Goal: Task Accomplishment & Management: Use online tool/utility

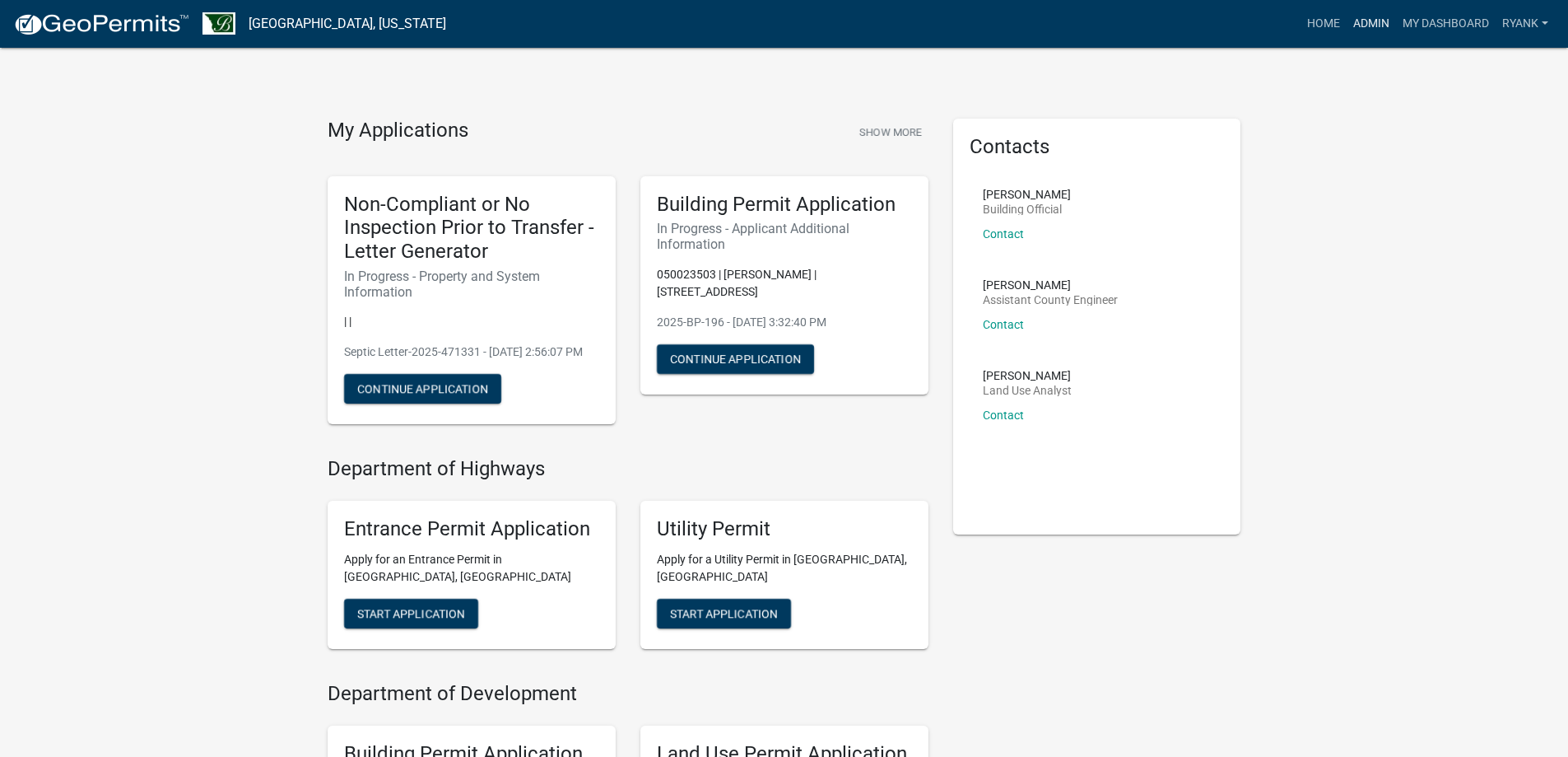
click at [1034, 17] on link "Admin" at bounding box center [1371, 23] width 49 height 31
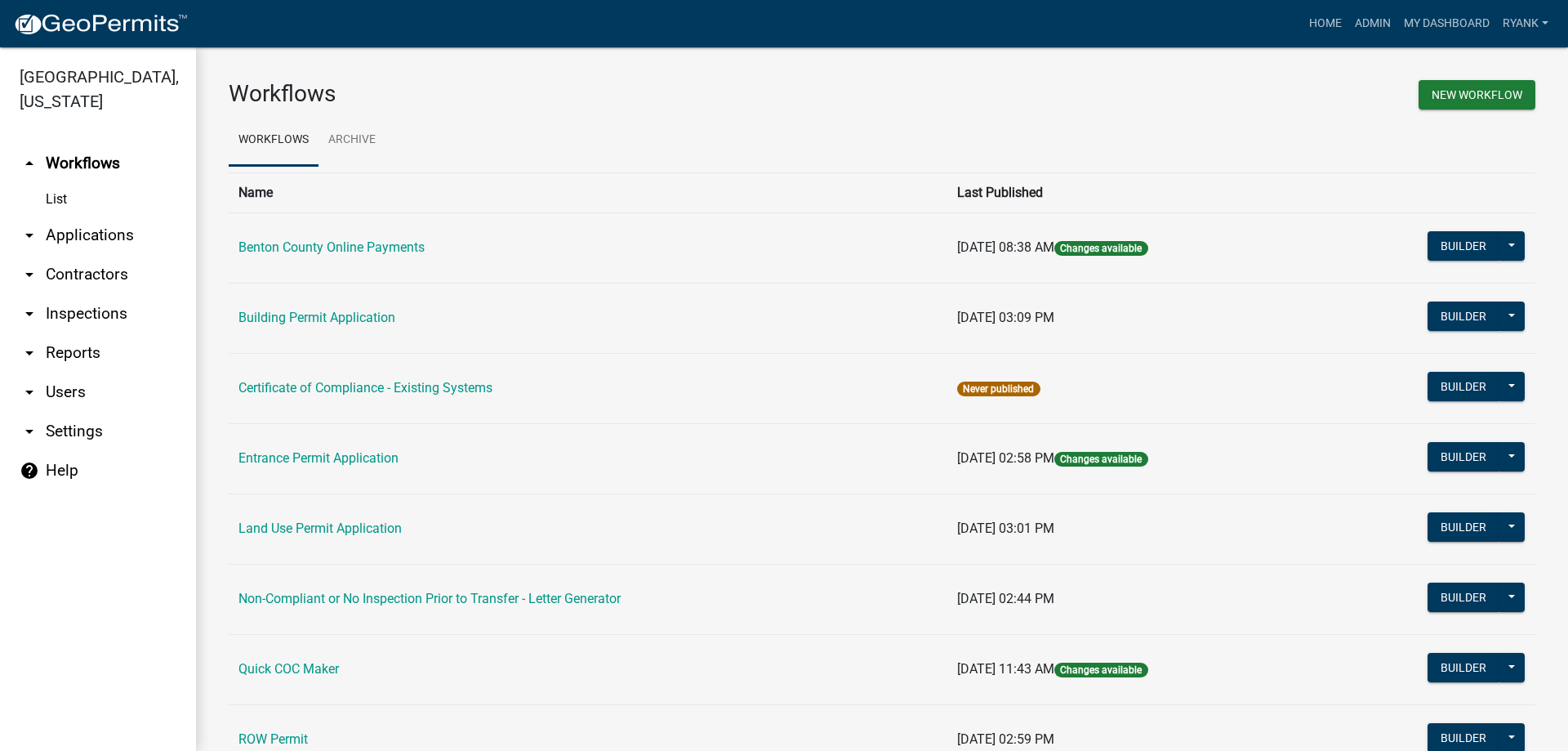
click at [95, 236] on link "arrow_drop_down Applications" at bounding box center [98, 235] width 196 height 39
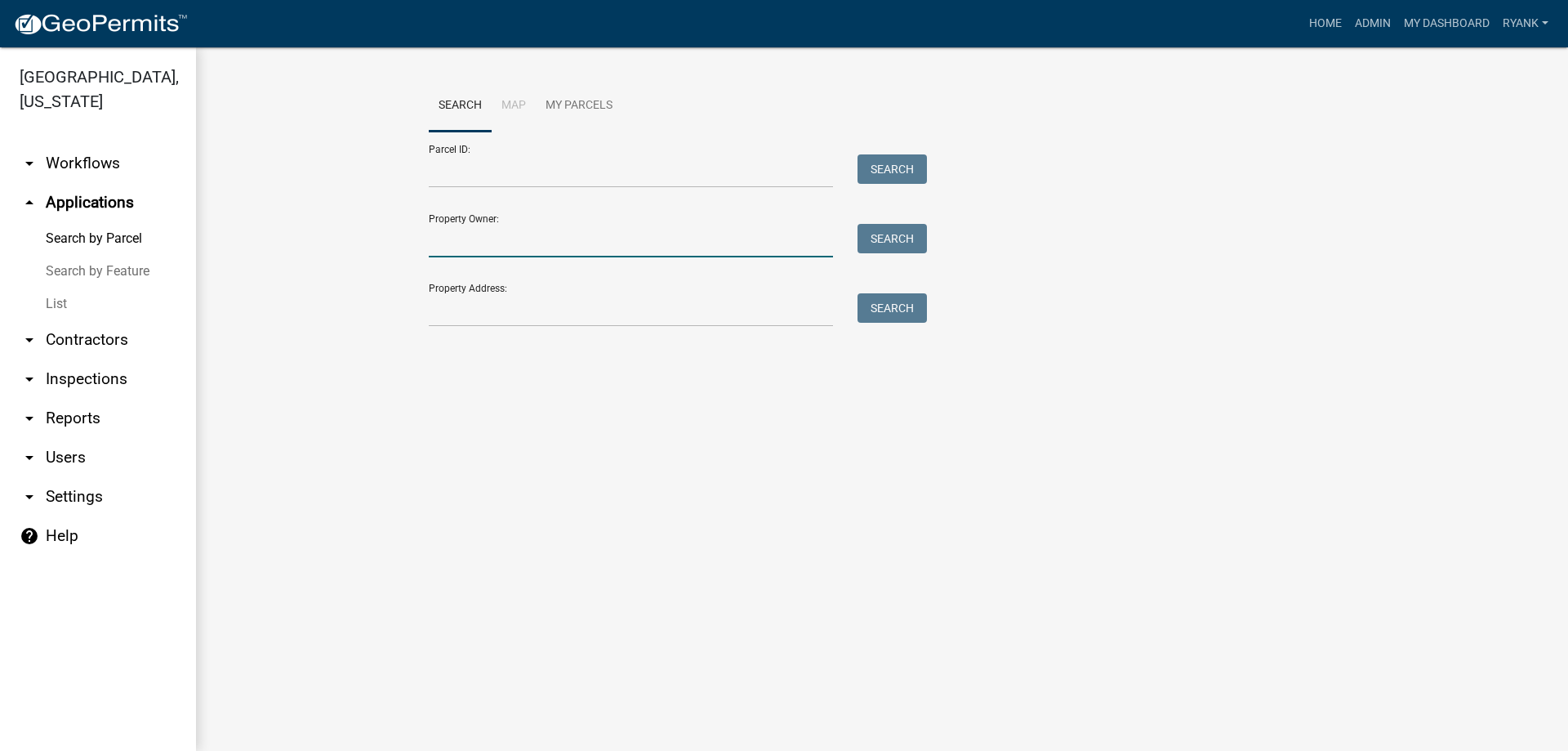
click at [478, 238] on input "Property Owner:" at bounding box center [630, 240] width 404 height 33
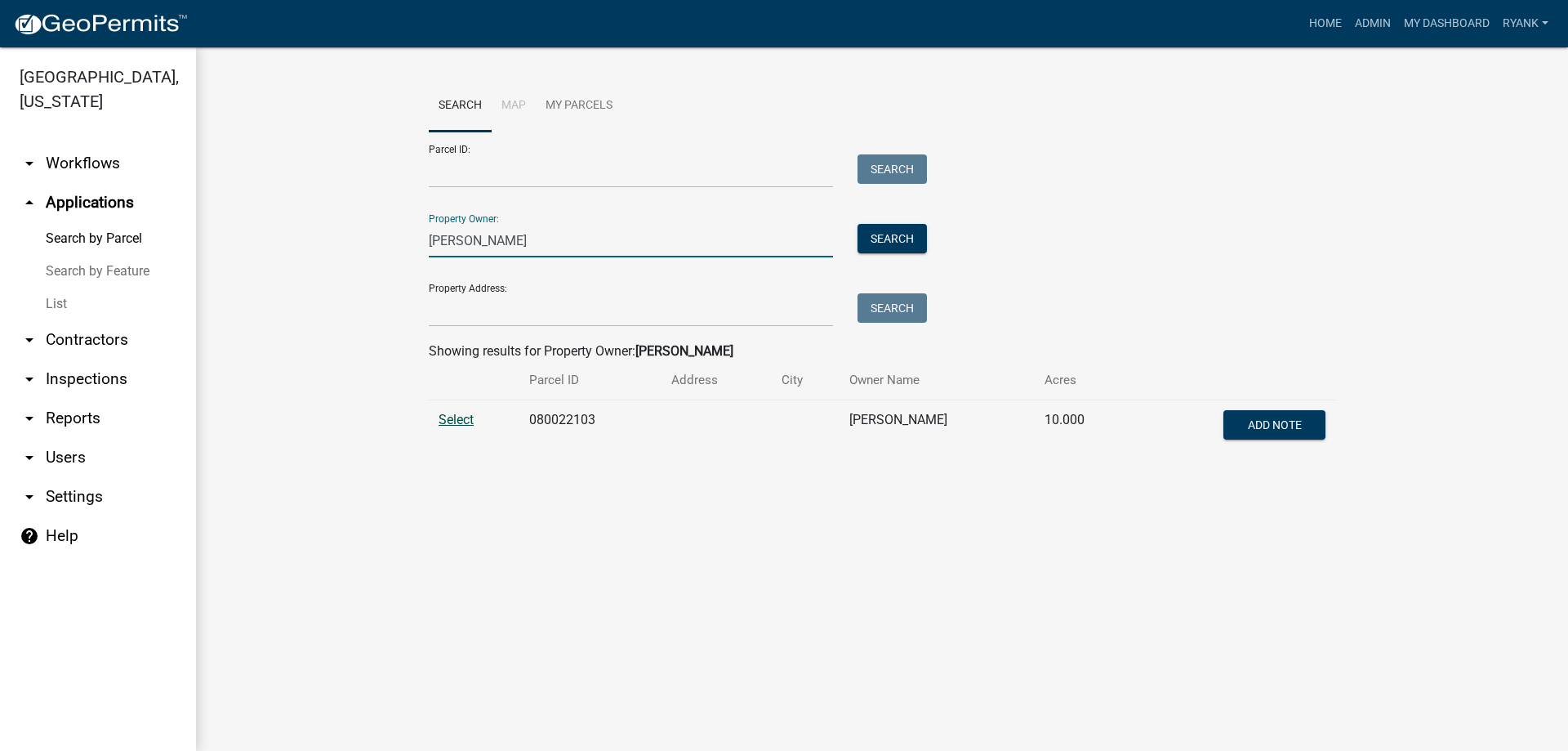
type input "[PERSON_NAME]"
click at [463, 325] on span "Select" at bounding box center [456, 420] width 35 height 16
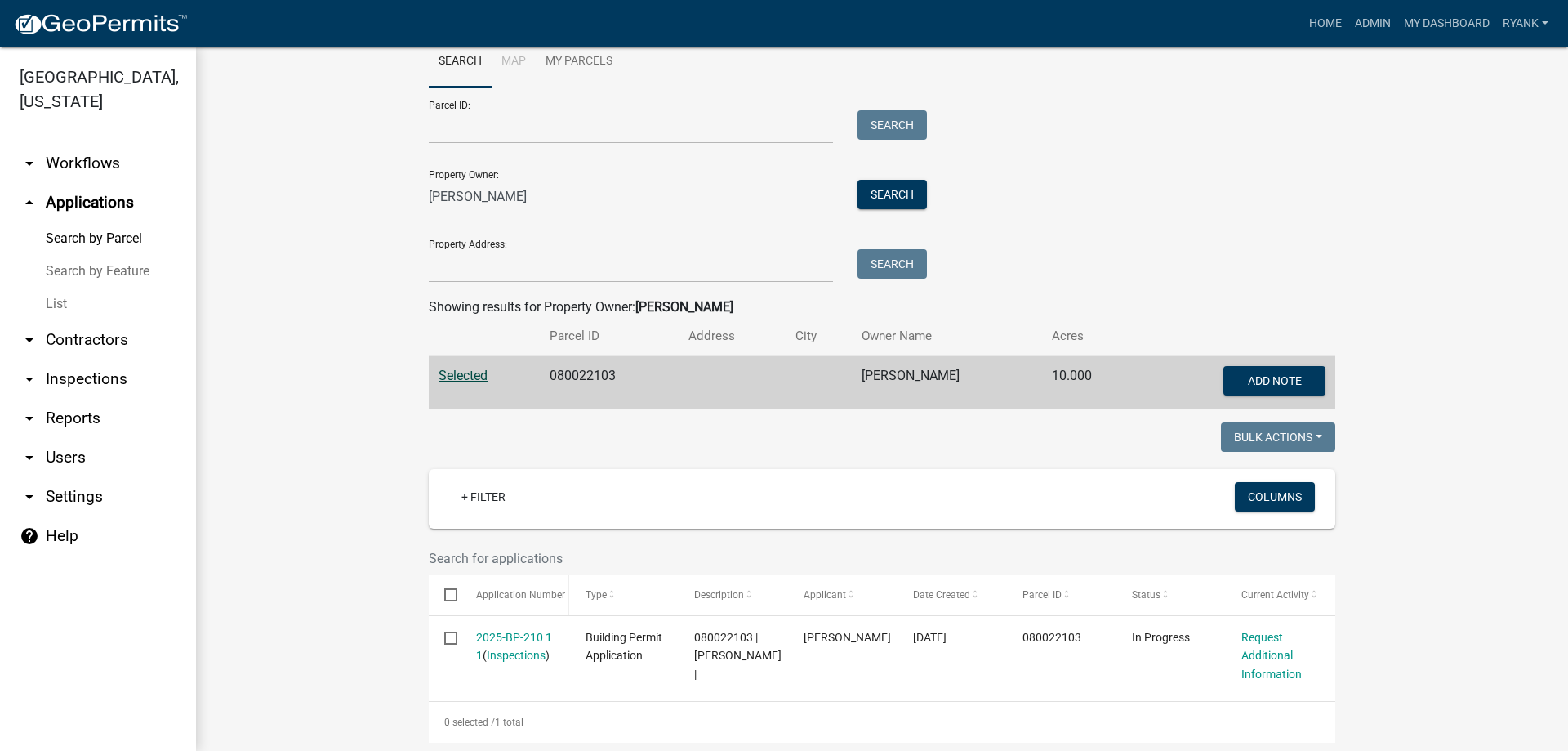
scroll to position [69, 0]
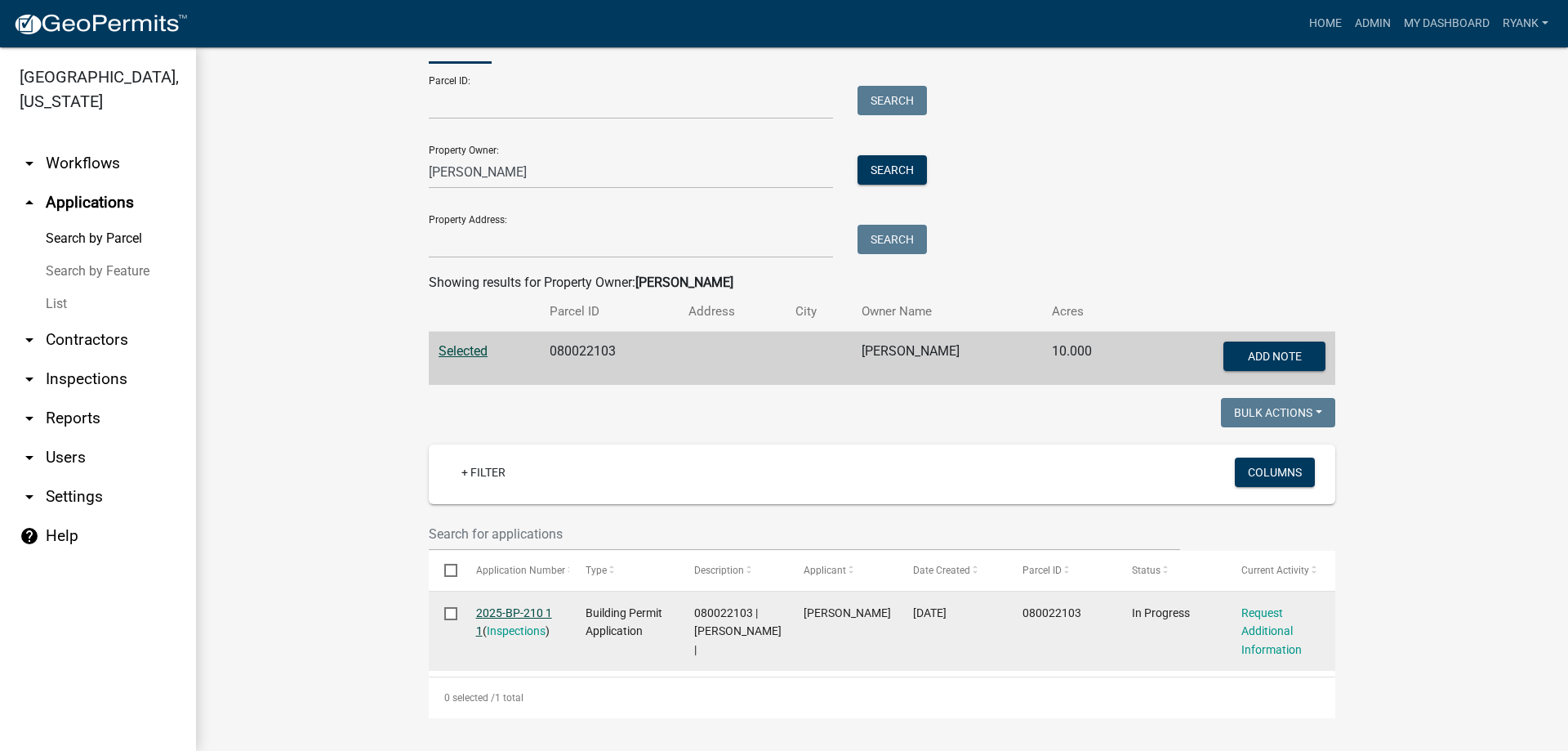
click at [507, 325] on link "2025-BP-210 1 1" at bounding box center [513, 622] width 76 height 32
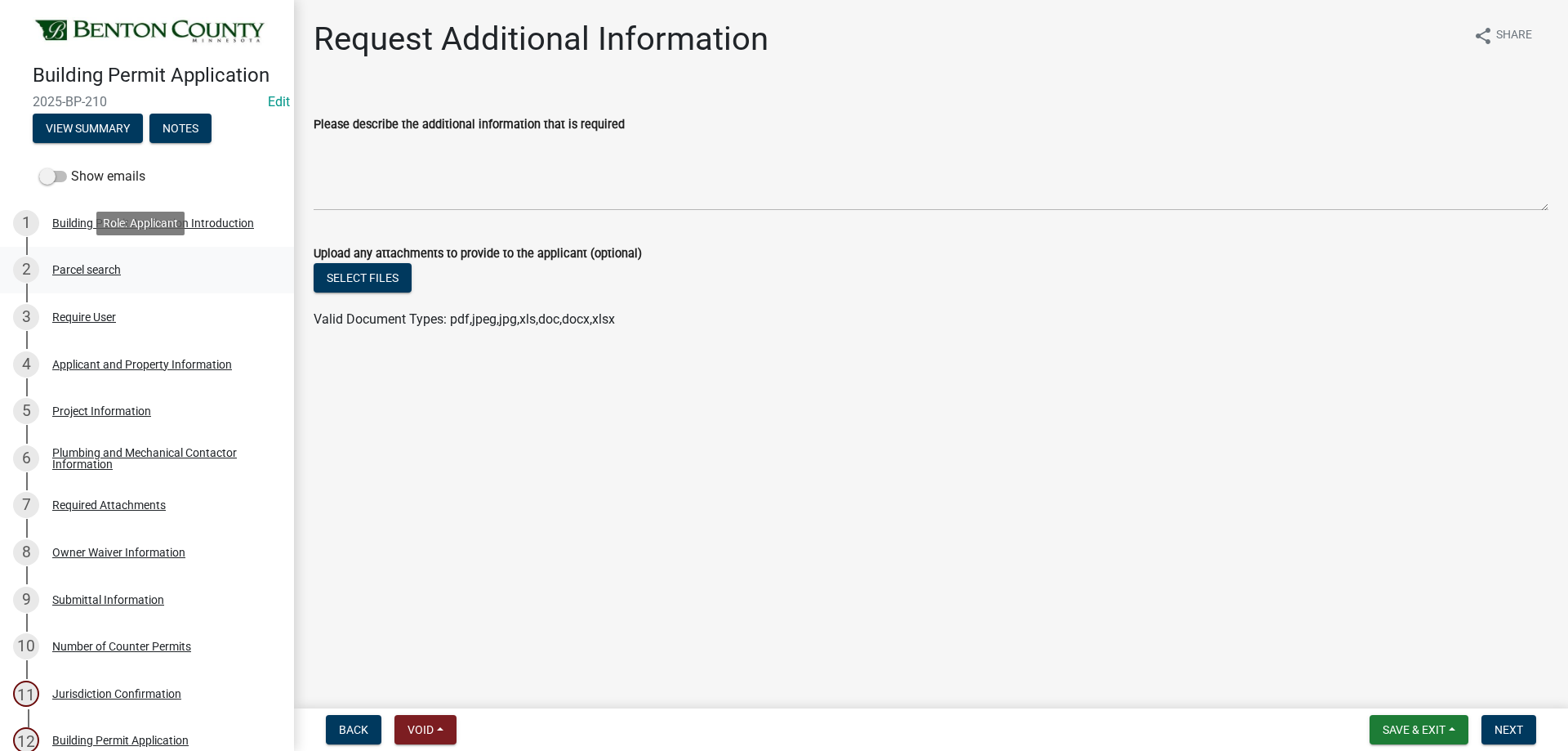
click at [86, 271] on div "Parcel search" at bounding box center [86, 270] width 69 height 12
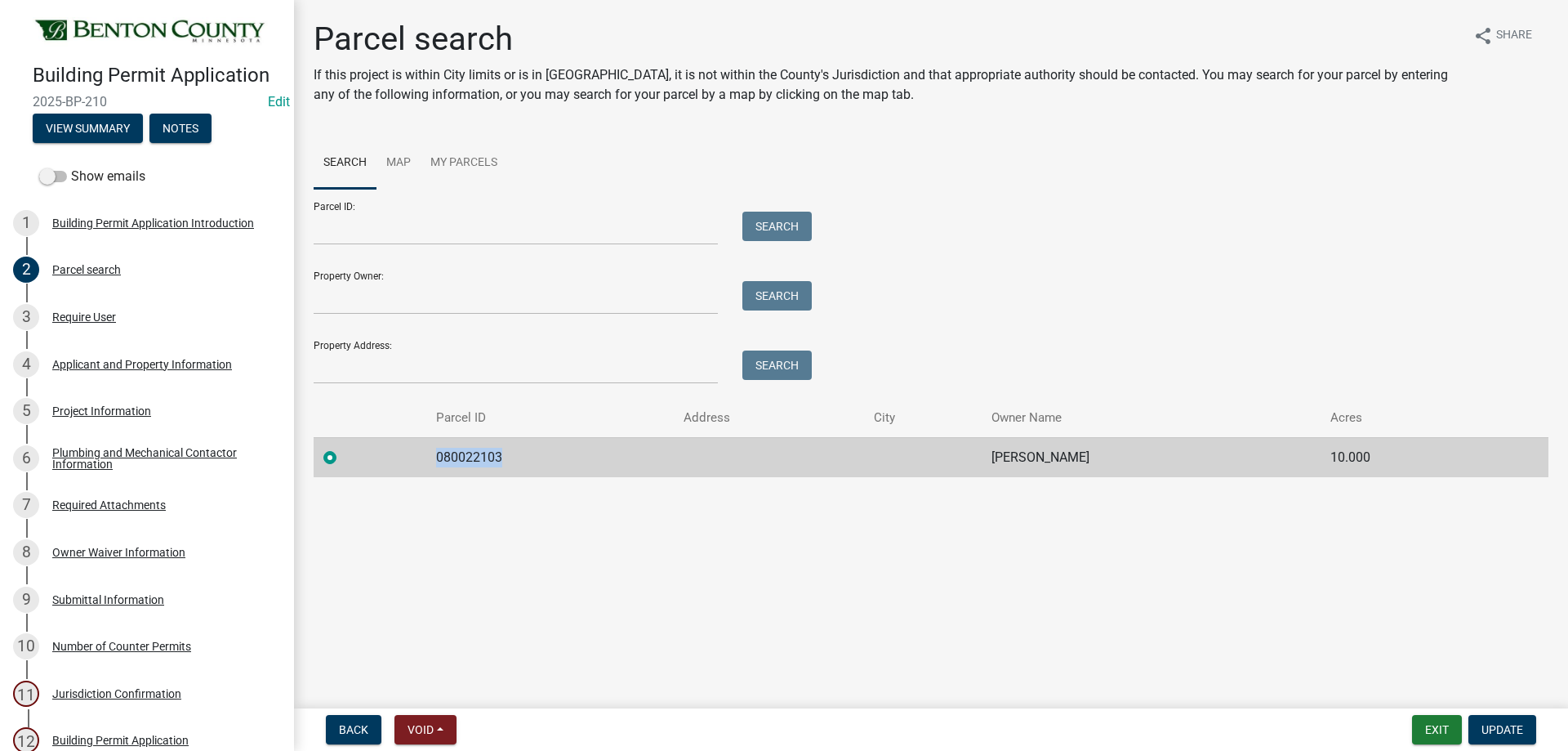
drag, startPoint x: 517, startPoint y: 455, endPoint x: 426, endPoint y: 464, distance: 91.4
click at [426, 325] on td "080022103" at bounding box center [549, 457] width 247 height 40
copy td "080022103"
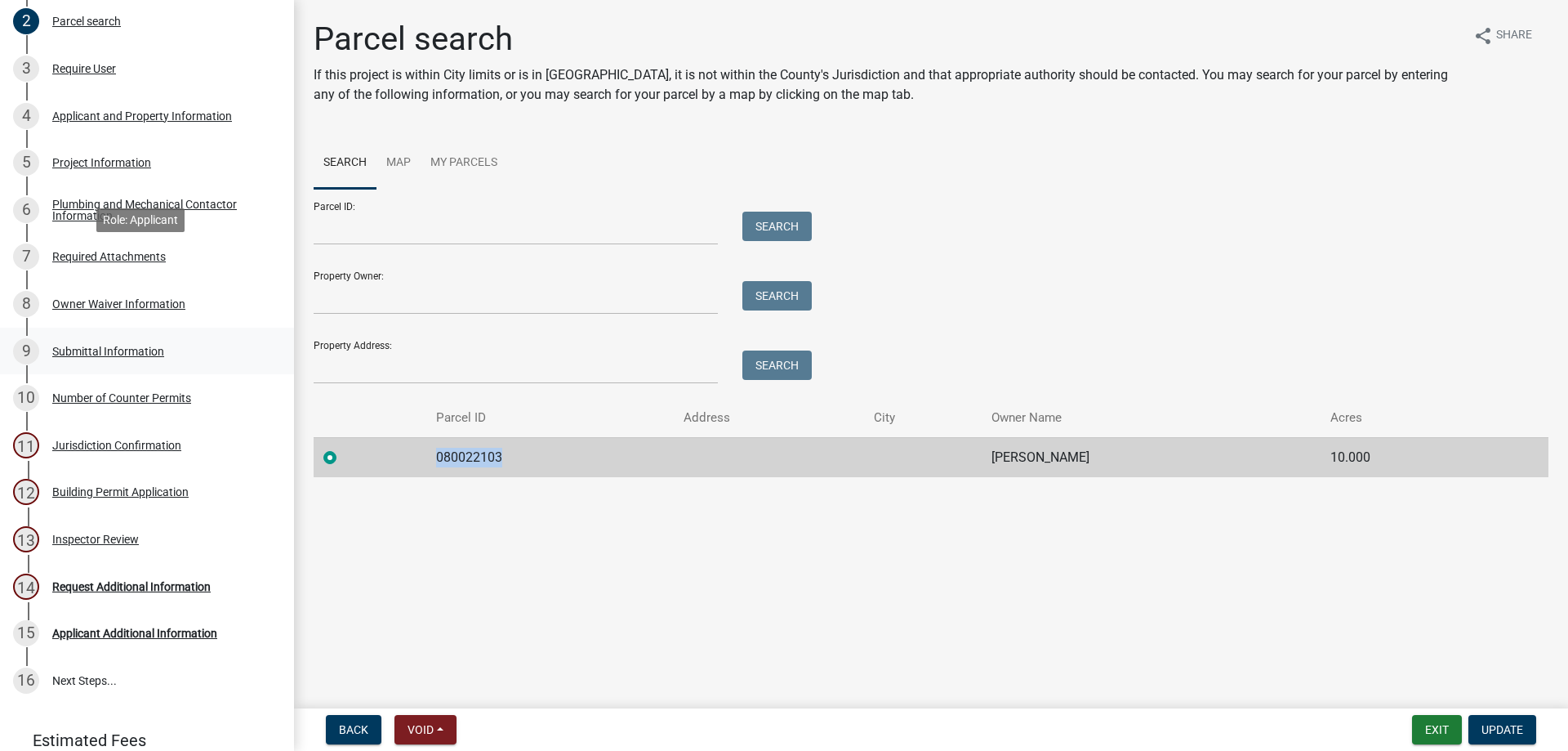
scroll to position [316, 0]
